Goal: Task Accomplishment & Management: Use online tool/utility

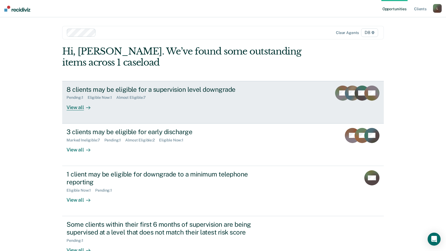
click at [150, 94] on div "Pending : 1 Eligible Now : 1 Almost Eligible : 7" at bounding box center [162, 96] width 190 height 7
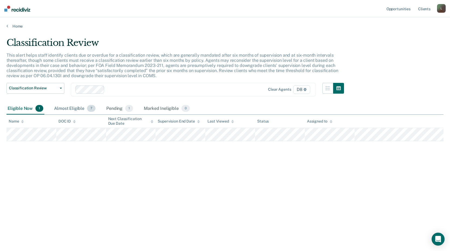
click at [60, 108] on div "Almost Eligible 7" at bounding box center [75, 109] width 44 height 12
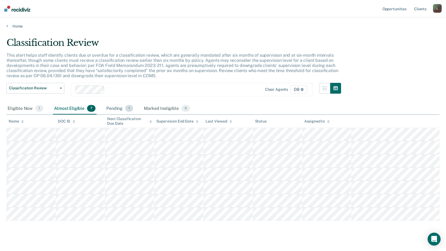
click at [118, 105] on div "Pending 1" at bounding box center [119, 109] width 29 height 12
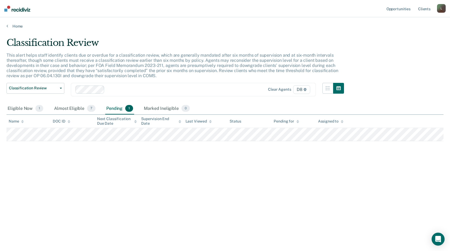
click at [117, 109] on div "Pending 1" at bounding box center [119, 109] width 29 height 12
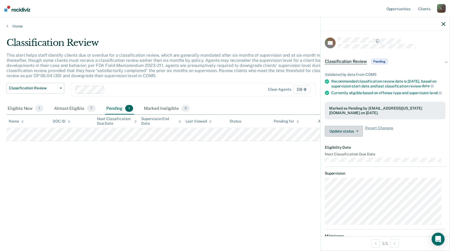
click at [336, 132] on button "Update status" at bounding box center [344, 131] width 38 height 11
click at [281, 157] on div "Classification Review This alert helps staff identify clients due or overdue fo…" at bounding box center [224, 124] width 437 height 174
click at [278, 156] on div "Classification Review This alert helps staff identify clients due or overdue fo…" at bounding box center [224, 124] width 437 height 174
click at [443, 24] on icon "button" at bounding box center [443, 24] width 4 height 4
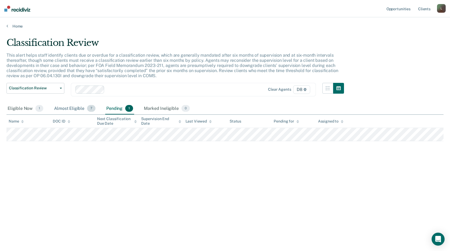
click at [69, 109] on div "Almost Eligible 7" at bounding box center [75, 109] width 44 height 12
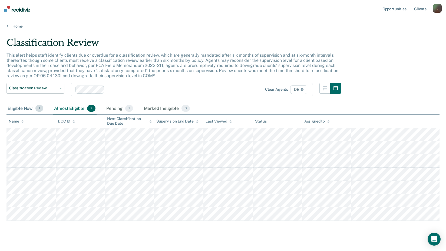
click at [26, 111] on div "Eligible Now 1" at bounding box center [25, 109] width 38 height 12
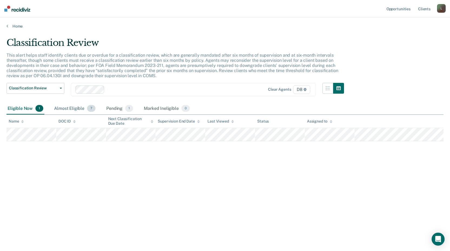
click at [77, 108] on div "Almost Eligible 7" at bounding box center [75, 109] width 44 height 12
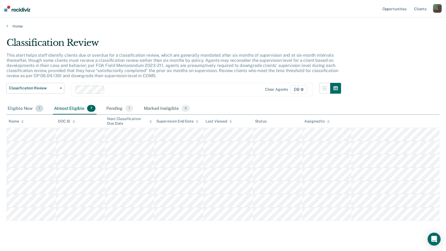
click at [24, 109] on div "Eligible Now 1" at bounding box center [25, 109] width 38 height 12
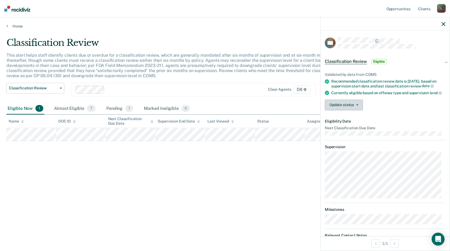
click at [346, 111] on button "Update status" at bounding box center [344, 105] width 38 height 11
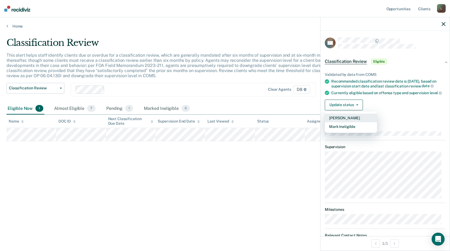
click at [343, 122] on button "[PERSON_NAME]" at bounding box center [351, 118] width 52 height 9
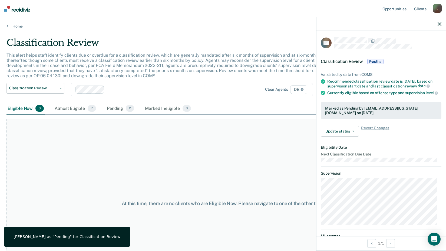
click at [288, 166] on div "At this time, there are no clients who are Eligible Now. Please navigate to one…" at bounding box center [222, 203] width 433 height 169
click at [227, 168] on div "At this time, there are no clients who are Eligible Now. Please navigate to one…" at bounding box center [222, 203] width 433 height 169
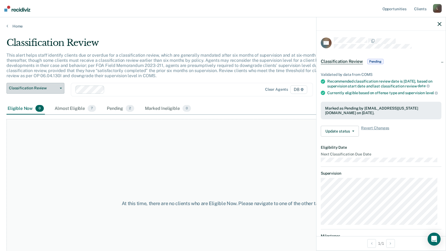
click at [23, 92] on button "Classification Review" at bounding box center [35, 88] width 58 height 11
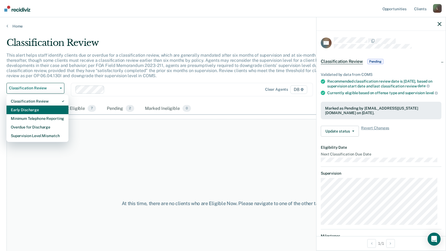
click at [24, 107] on div "Early Discharge" at bounding box center [37, 110] width 53 height 9
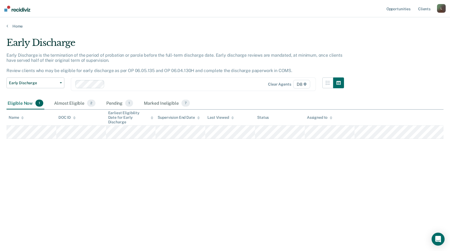
click at [84, 175] on div "Early Discharge Early Discharge is the termination of the period of probation o…" at bounding box center [224, 124] width 437 height 174
click at [33, 82] on span "Early Discharge" at bounding box center [33, 83] width 49 height 5
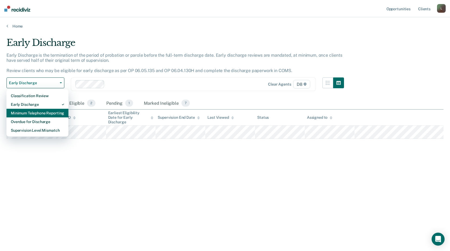
click at [30, 114] on div "Minimum Telephone Reporting" at bounding box center [37, 113] width 53 height 9
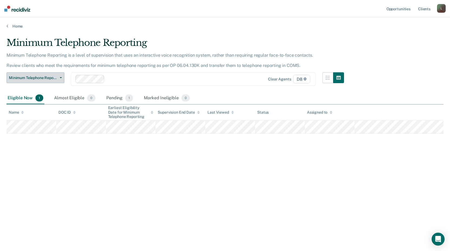
click at [31, 82] on button "Minimum Telephone Reporting" at bounding box center [35, 77] width 58 height 11
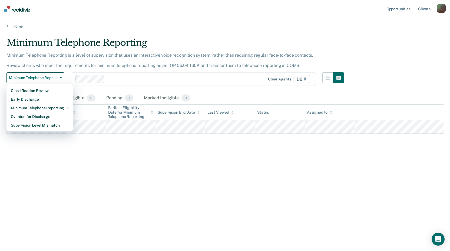
click at [21, 178] on div "Minimum Telephone Reporting Minimum Telephone Reporting is a level of supervisi…" at bounding box center [224, 124] width 437 height 174
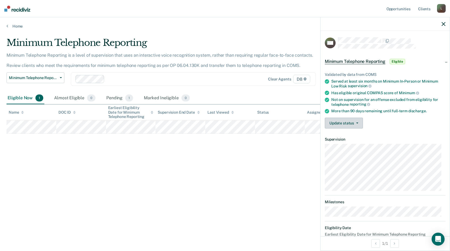
click at [337, 123] on button "Update status" at bounding box center [344, 123] width 38 height 11
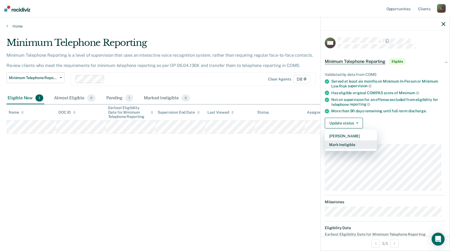
click at [334, 145] on button "Mark Ineligible" at bounding box center [351, 145] width 52 height 9
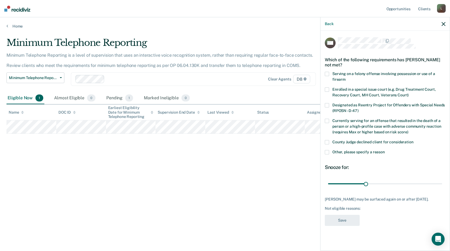
click at [342, 152] on span "Other, please specify a reason" at bounding box center [358, 152] width 52 height 4
click at [385, 150] on input "Other, please specify a reason" at bounding box center [385, 150] width 0 height 0
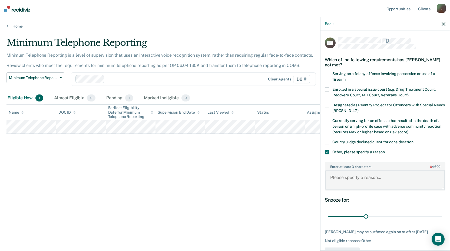
drag, startPoint x: 338, startPoint y: 177, endPoint x: 353, endPoint y: 180, distance: 14.9
click at [338, 177] on textarea "Enter at least 3 characters 0 / 1600" at bounding box center [384, 180] width 119 height 20
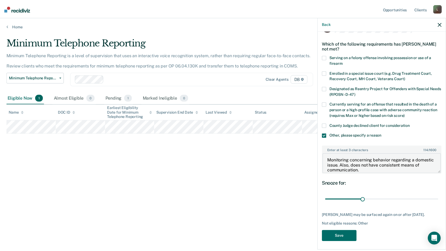
scroll to position [23, 0]
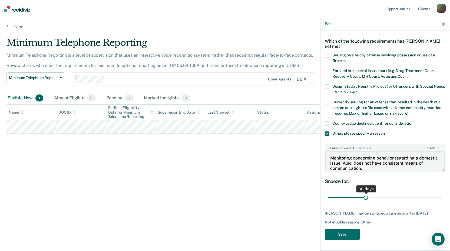
type textarea "Monitoring concerning behavior regarding a domestic issue. Also, does not have …"
drag, startPoint x: 364, startPoint y: 192, endPoint x: 442, endPoint y: 195, distance: 77.6
type input "90"
click at [442, 195] on input "range" at bounding box center [385, 197] width 114 height 9
click at [346, 234] on button "Save" at bounding box center [342, 234] width 35 height 11
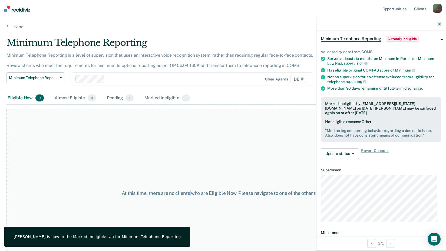
click at [190, 124] on div "At this time, there are no clients who are Eligible Now. Please navigate to one…" at bounding box center [222, 193] width 433 height 169
click at [22, 76] on span "Minimum Telephone Reporting" at bounding box center [33, 78] width 49 height 5
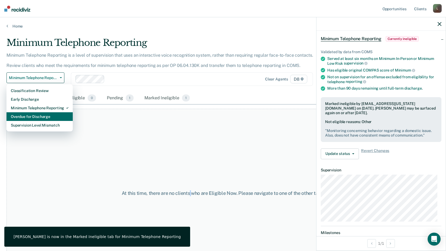
click at [31, 117] on div "Overdue for Discharge" at bounding box center [40, 116] width 58 height 9
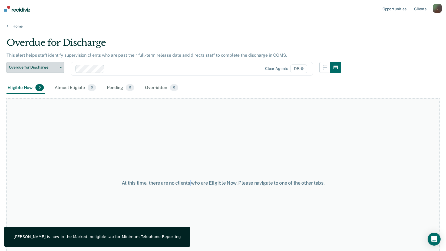
click at [42, 69] on span "Overdue for Discharge" at bounding box center [33, 67] width 49 height 5
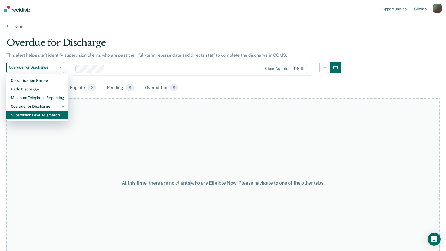
click at [35, 114] on div "Supervision Level Mismatch" at bounding box center [37, 115] width 53 height 9
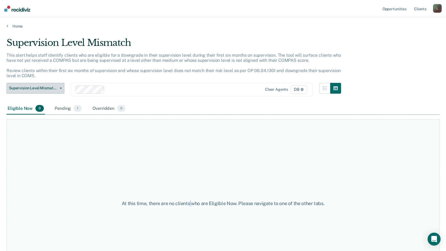
click at [47, 86] on button "Supervision Level Mismatch" at bounding box center [35, 88] width 58 height 11
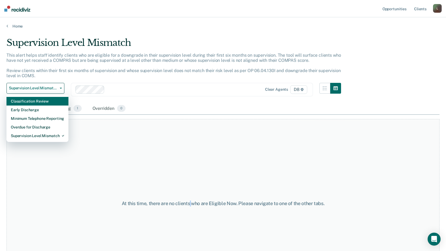
click at [40, 103] on div "Classification Review" at bounding box center [37, 101] width 53 height 9
